Goal: Information Seeking & Learning: Learn about a topic

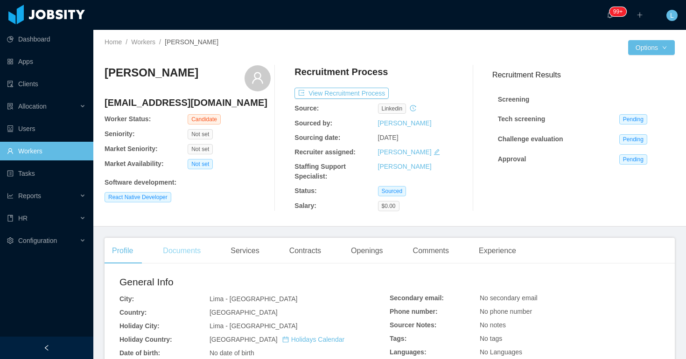
click at [196, 250] on div "Documents" at bounding box center [181, 251] width 53 height 26
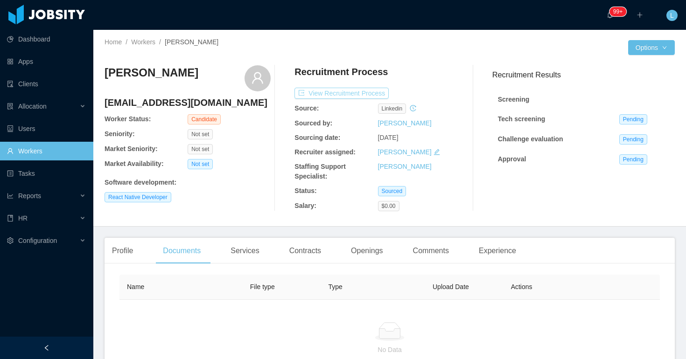
click at [379, 91] on button "View Recruitment Process" at bounding box center [342, 93] width 94 height 11
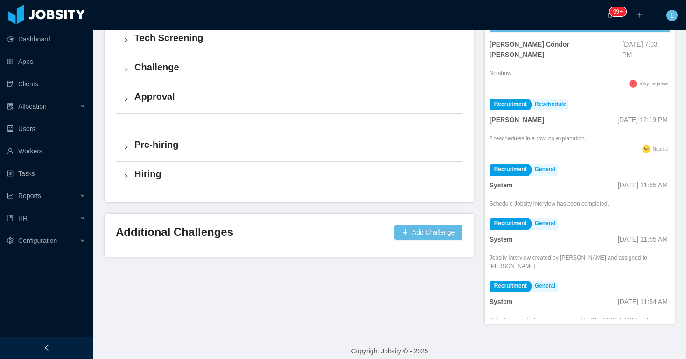
scroll to position [219, 0]
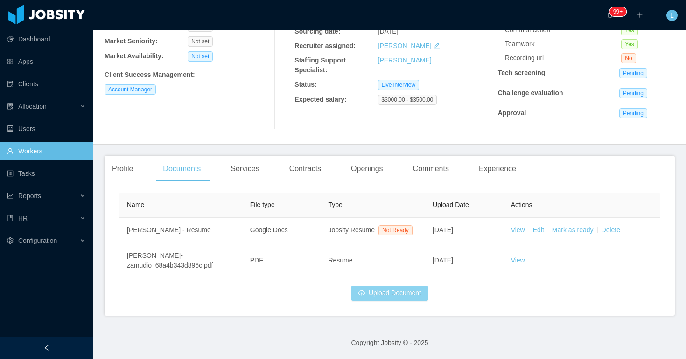
scroll to position [126, 0]
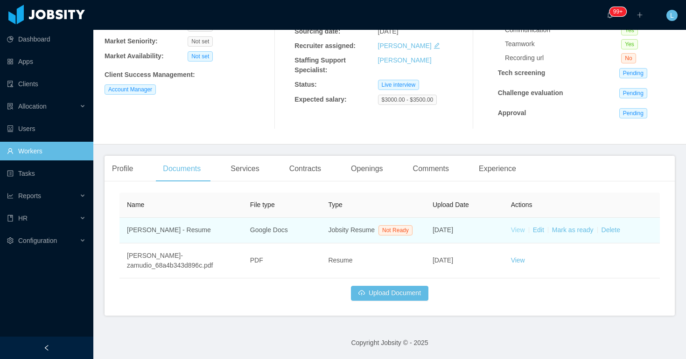
click at [519, 228] on link "View" at bounding box center [518, 229] width 14 height 7
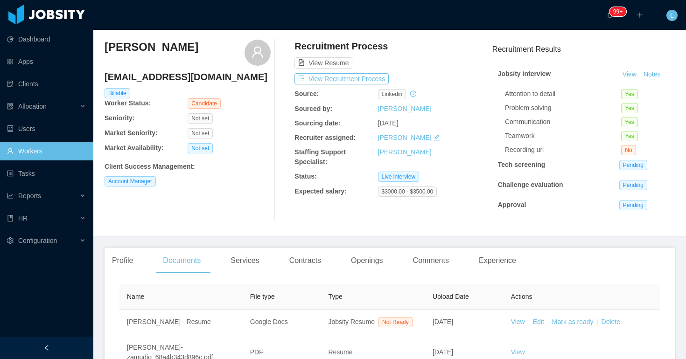
scroll to position [0, 0]
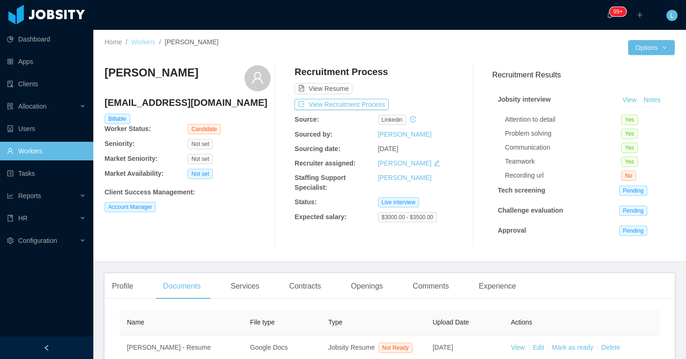
click at [146, 42] on link "Workers" at bounding box center [143, 41] width 24 height 7
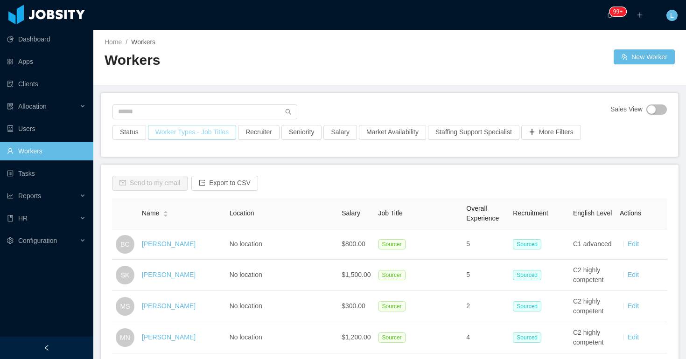
click at [223, 138] on button "Worker Types - Job Titles" at bounding box center [192, 132] width 88 height 15
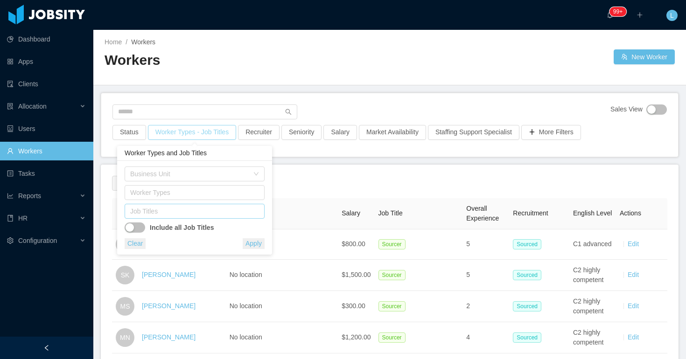
click at [216, 211] on div "Job Titles" at bounding box center [192, 211] width 125 height 9
type input "***"
click at [376, 50] on div "Home / Workers / Workers" at bounding box center [247, 57] width 285 height 40
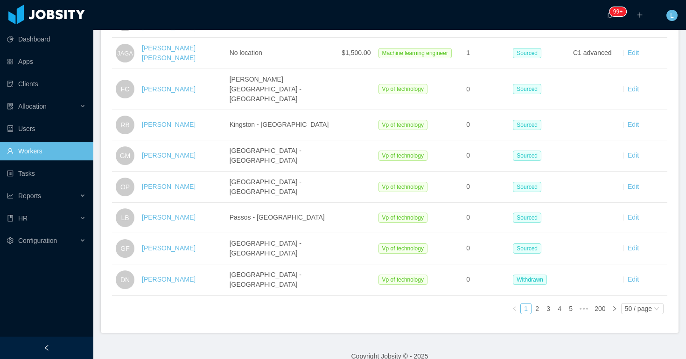
scroll to position [1500, 0]
